Goal: Answer question/provide support

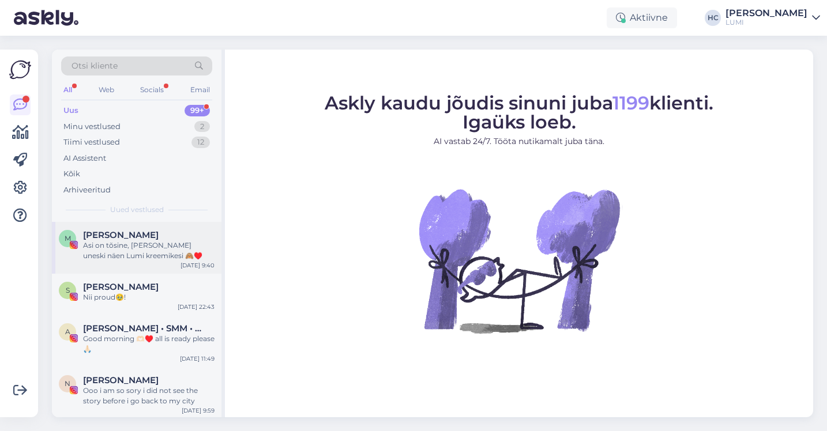
click at [140, 250] on div "Asi on tõsine, [PERSON_NAME] uneski näen Lumi kreemikesi 🙈♥️" at bounding box center [148, 250] width 131 height 21
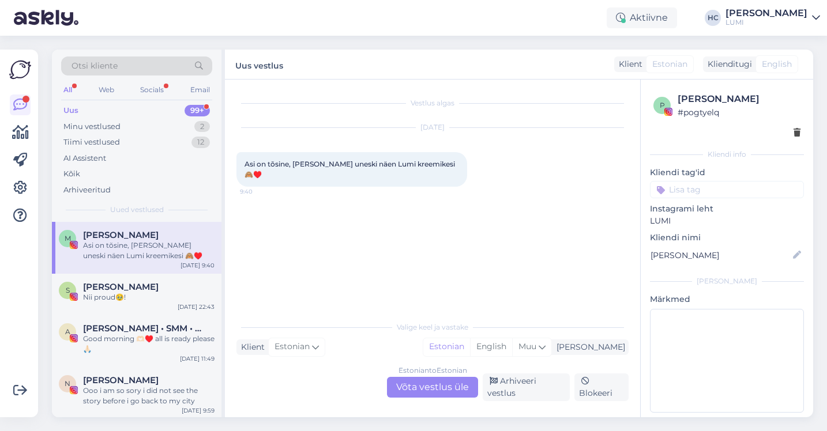
click at [428, 390] on div "Estonian to Estonian Võta vestlus üle" at bounding box center [432, 387] width 91 height 21
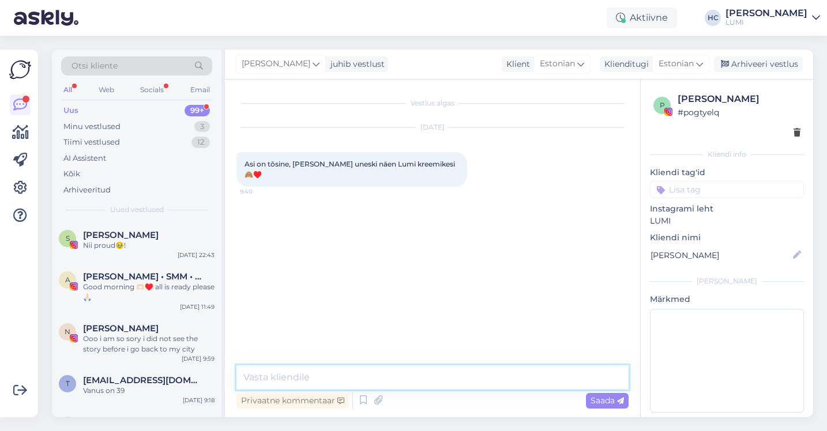
click at [398, 375] on textarea at bounding box center [432, 378] width 392 height 24
type textarea "Haha appi kui tore!"
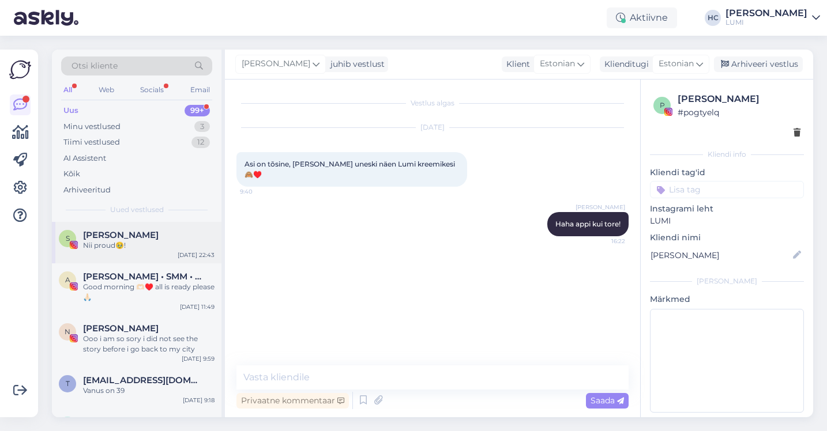
click at [158, 247] on div "Nii proud🥹!" at bounding box center [148, 245] width 131 height 10
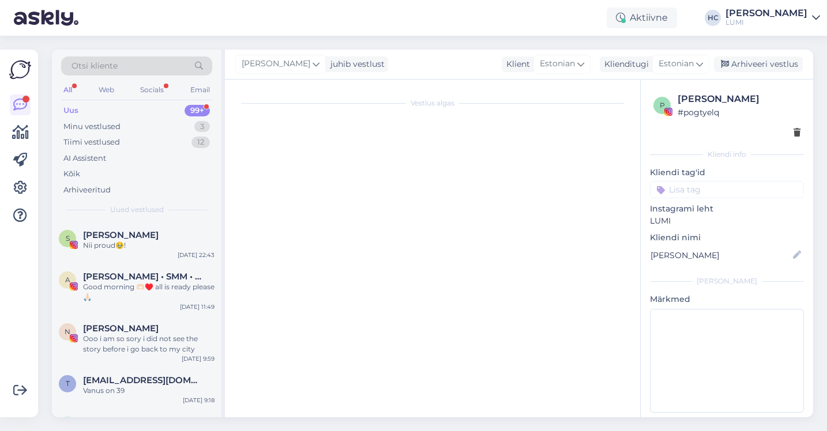
scroll to position [729, 0]
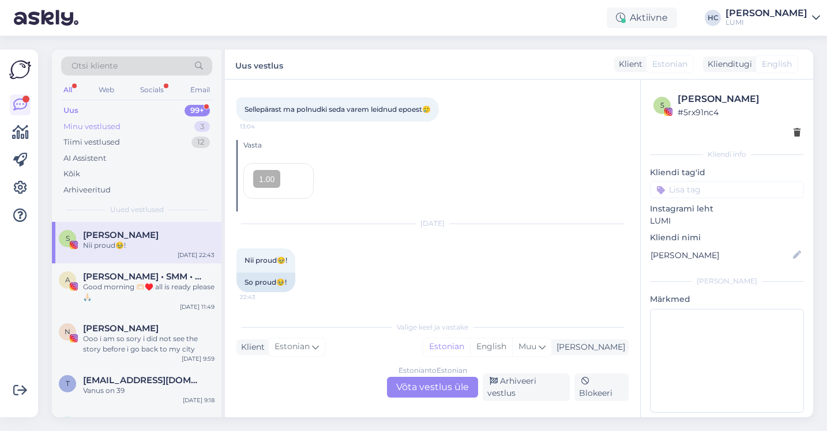
click at [140, 133] on div "Minu vestlused 3" at bounding box center [136, 127] width 151 height 16
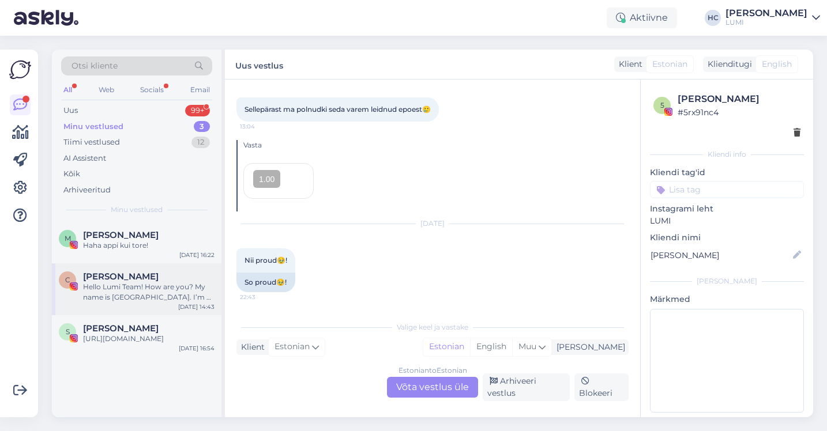
click at [148, 299] on div "Hello Lumi Team! How are you? My name is [GEOGRAPHIC_DATA]. I’m a mum of two, a…" at bounding box center [148, 292] width 131 height 21
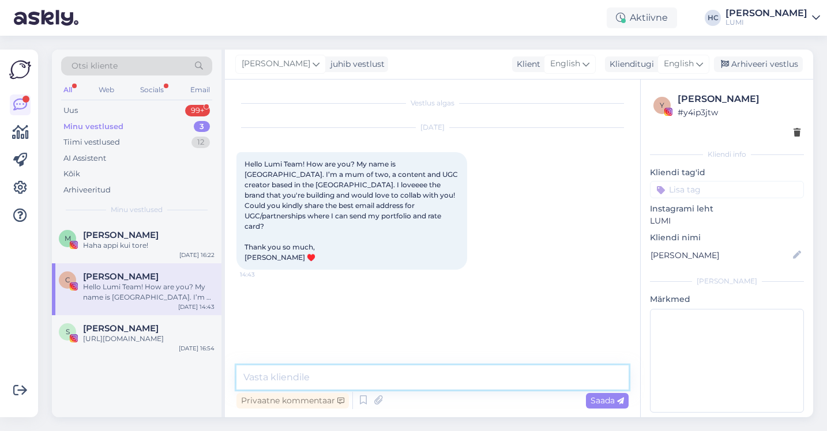
click at [284, 375] on textarea at bounding box center [432, 378] width 392 height 24
type textarea "Hi! [PERSON_NAME][EMAIL_ADDRESS][DOMAIN_NAME]:)"
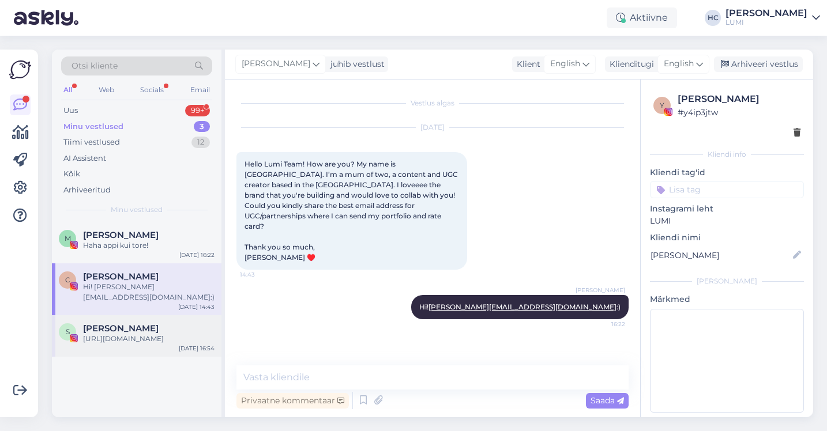
click at [109, 334] on div "[URL][DOMAIN_NAME]" at bounding box center [148, 339] width 131 height 10
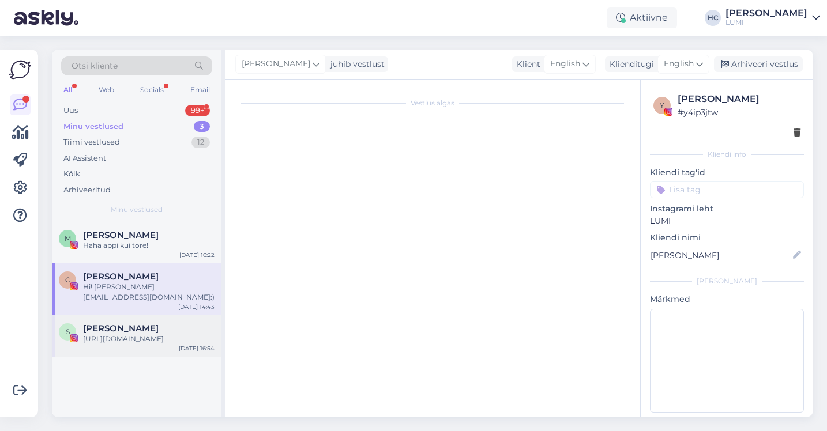
scroll to position [8, 0]
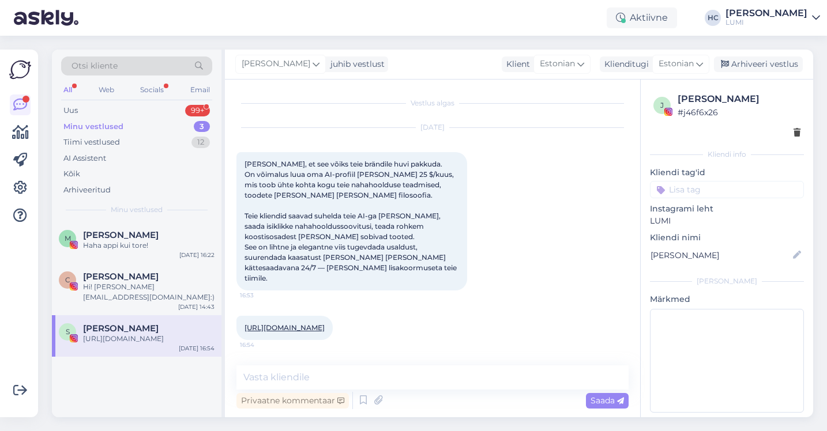
click at [91, 134] on div "Minu vestlused 3" at bounding box center [136, 127] width 151 height 16
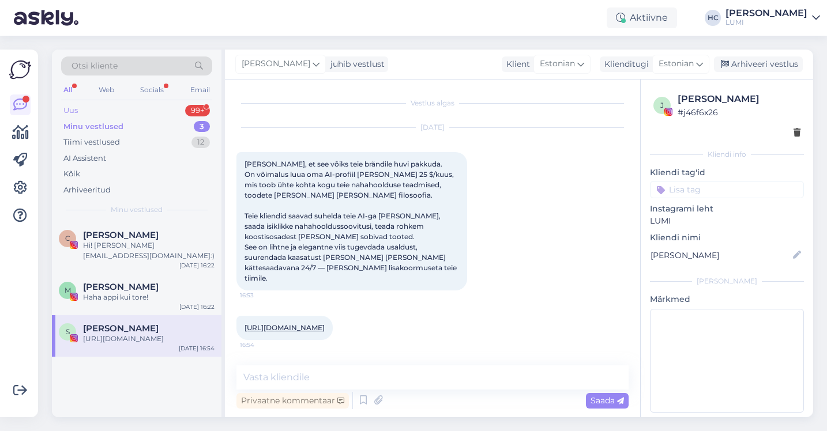
click at [110, 111] on div "Uus 99+" at bounding box center [136, 111] width 151 height 16
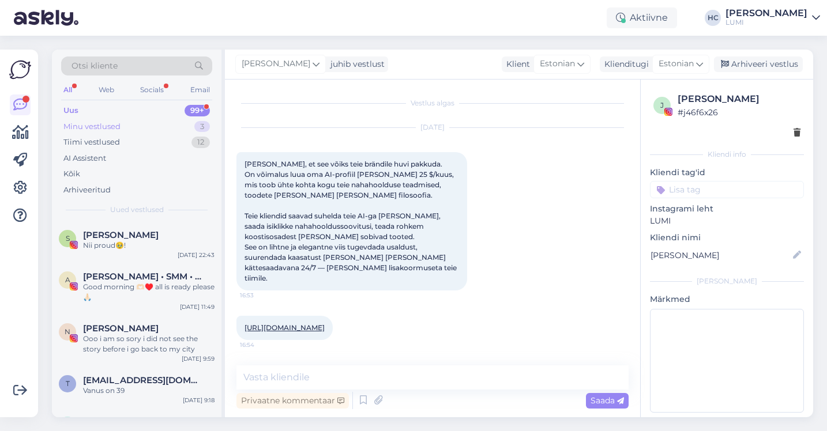
click at [99, 129] on div "Minu vestlused" at bounding box center [91, 127] width 57 height 12
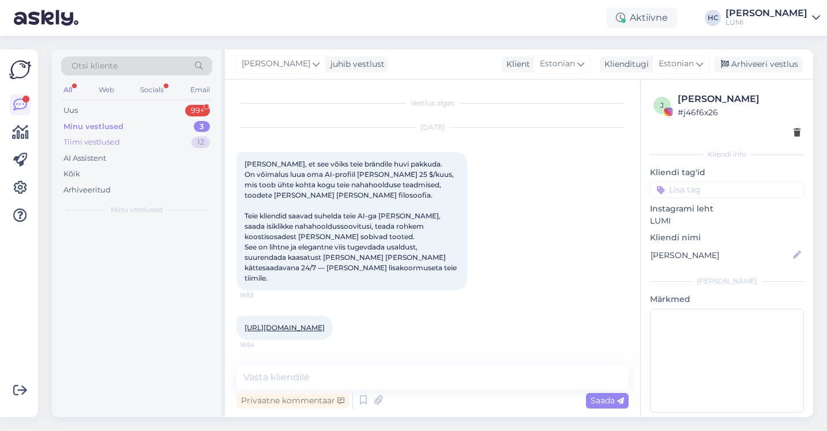
click at [98, 138] on div "Tiimi vestlused" at bounding box center [91, 143] width 57 height 12
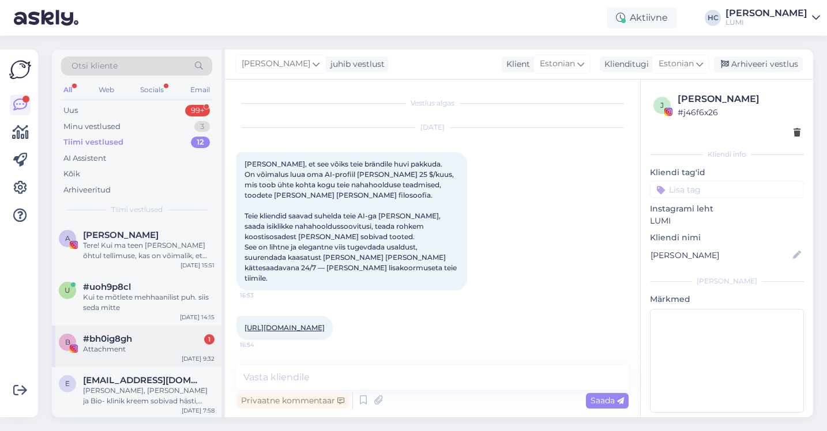
click at [179, 332] on div "b #bh0ig8gh 1 Attachment [DATE] 9:32" at bounding box center [137, 347] width 170 height 42
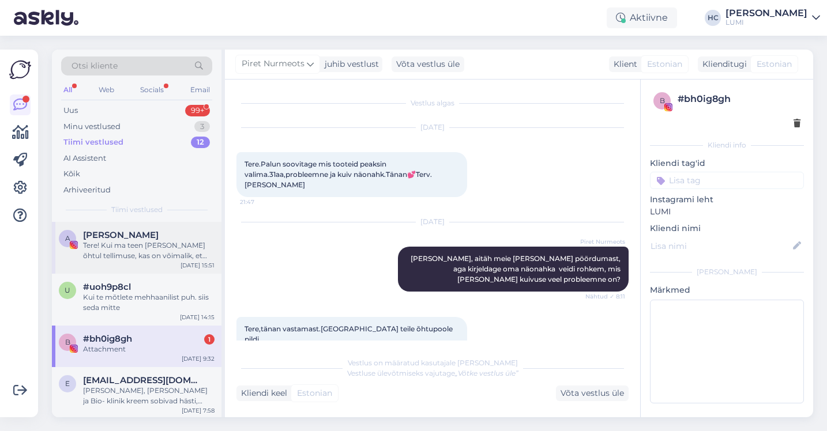
click at [153, 256] on div "Tere! Kui ma teen [PERSON_NAME] õhtul tellimuse, kas on võimalik, et see jõuab …" at bounding box center [148, 250] width 131 height 21
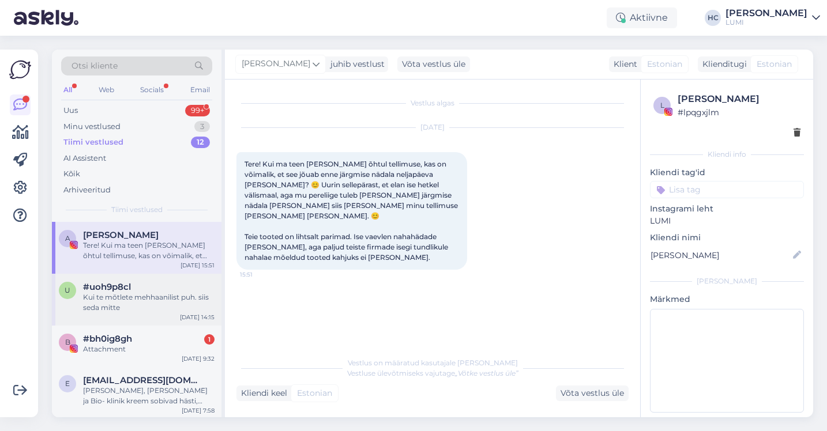
click at [181, 288] on div "#uoh9p8cl" at bounding box center [148, 287] width 131 height 10
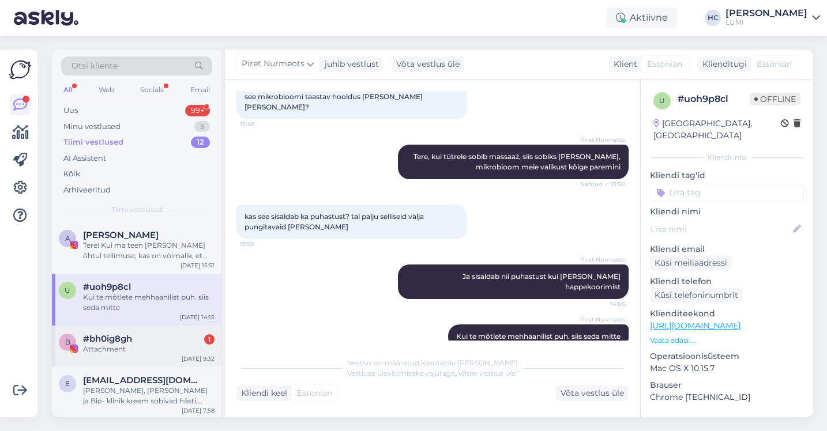
click at [171, 335] on div "#bh0ig8gh 1" at bounding box center [148, 339] width 131 height 10
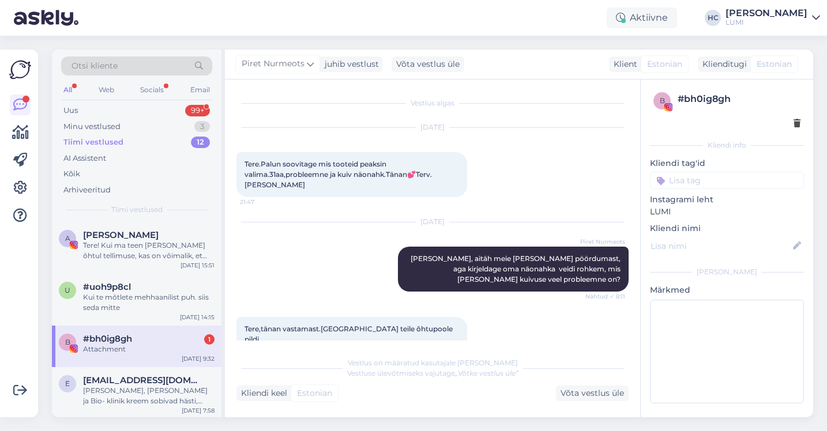
scroll to position [13, 0]
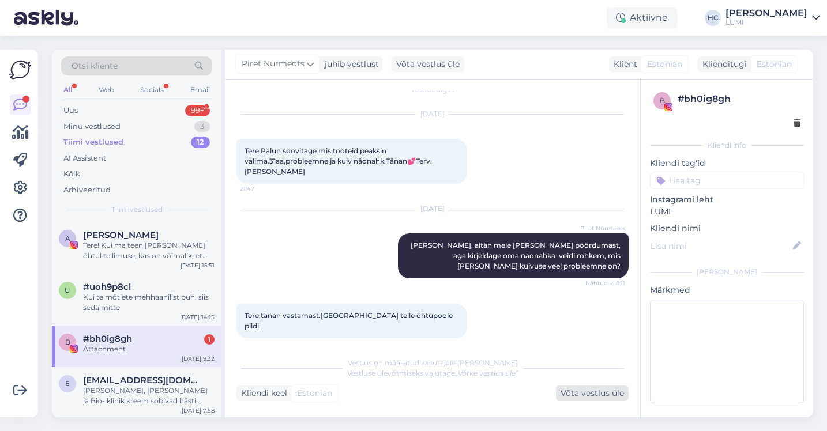
click at [592, 396] on div "Võta vestlus üle" at bounding box center [592, 394] width 73 height 16
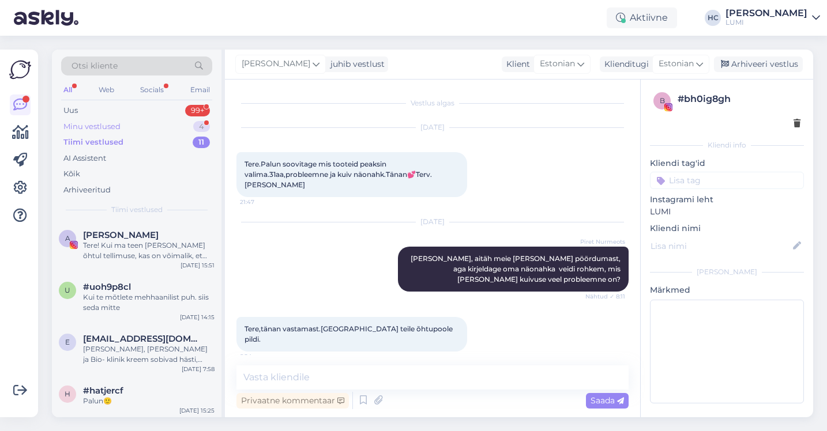
click at [167, 134] on div "Minu vestlused 4" at bounding box center [136, 127] width 151 height 16
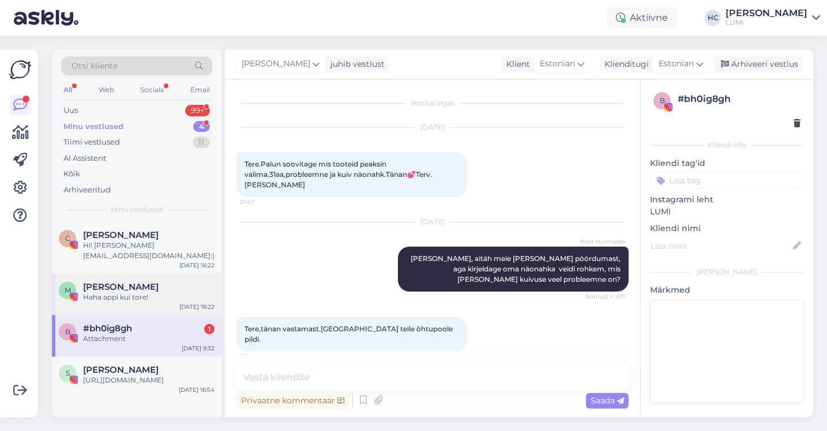
click at [165, 282] on div "[PERSON_NAME]" at bounding box center [148, 287] width 131 height 10
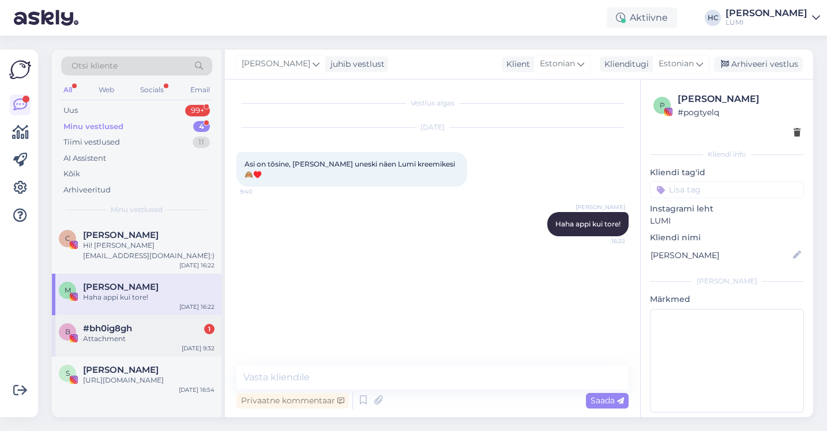
click at [157, 334] on div "Attachment" at bounding box center [148, 339] width 131 height 10
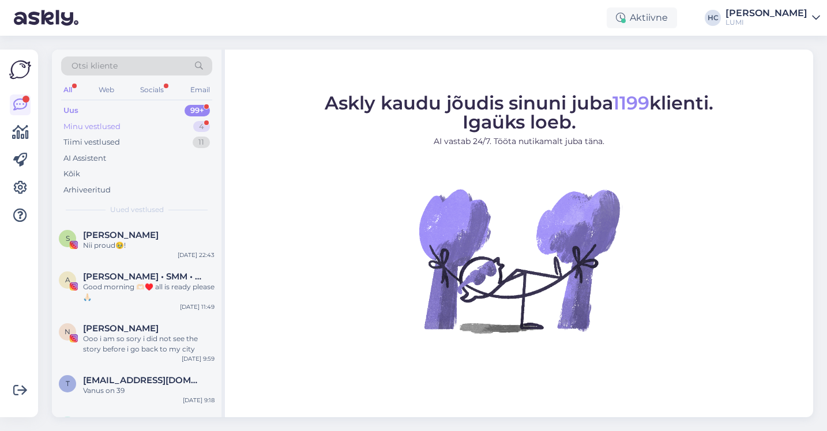
click at [161, 124] on div "Minu vestlused 4" at bounding box center [136, 127] width 151 height 16
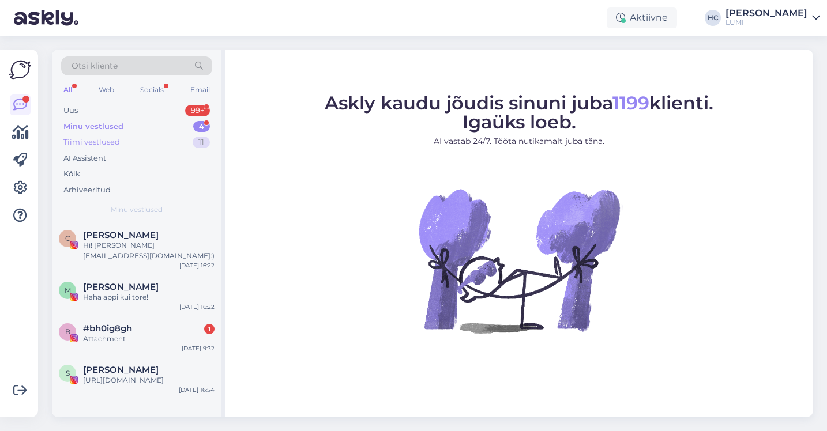
click at [156, 145] on div "Tiimi vestlused 11" at bounding box center [136, 142] width 151 height 16
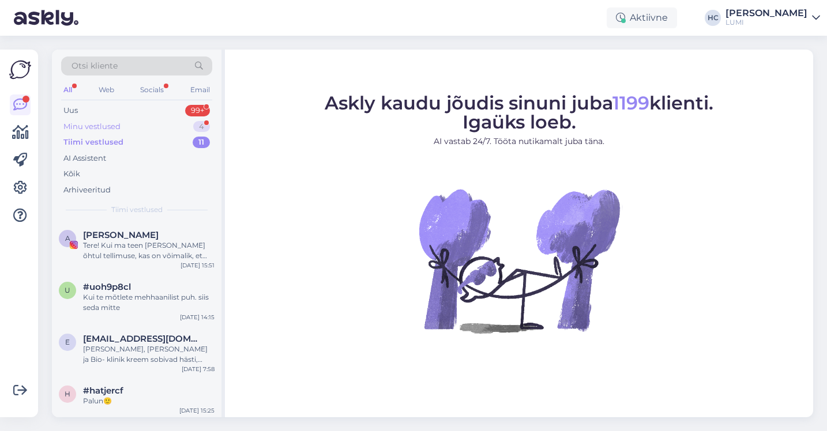
click at [167, 128] on div "Minu vestlused 4" at bounding box center [136, 127] width 151 height 16
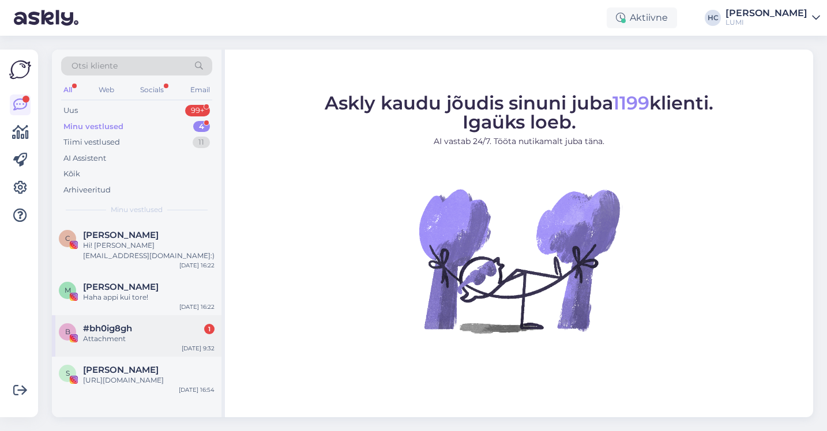
click at [149, 334] on div "Attachment" at bounding box center [148, 339] width 131 height 10
